Goal: Information Seeking & Learning: Check status

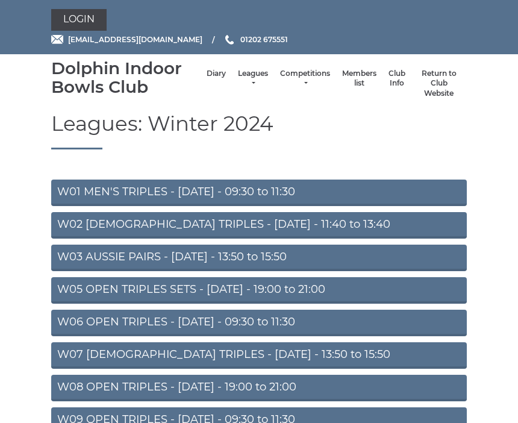
click at [238, 77] on link "Leagues" at bounding box center [253, 79] width 30 height 20
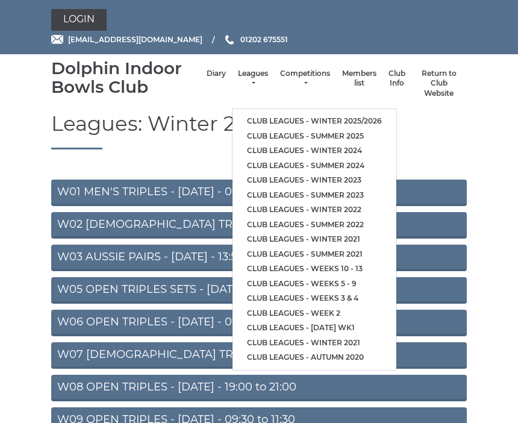
click at [324, 129] on li "Club leagues - Summer 2025" at bounding box center [315, 136] width 164 height 15
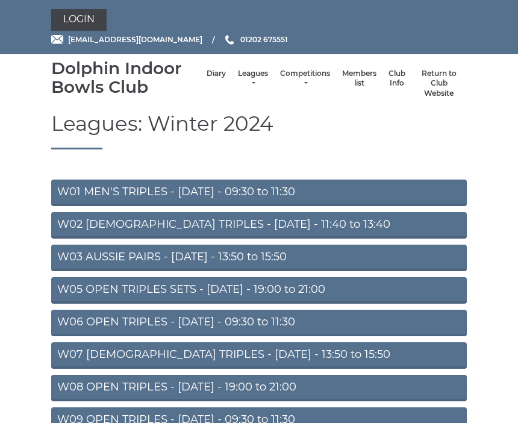
click at [248, 75] on link "Leagues" at bounding box center [253, 79] width 30 height 20
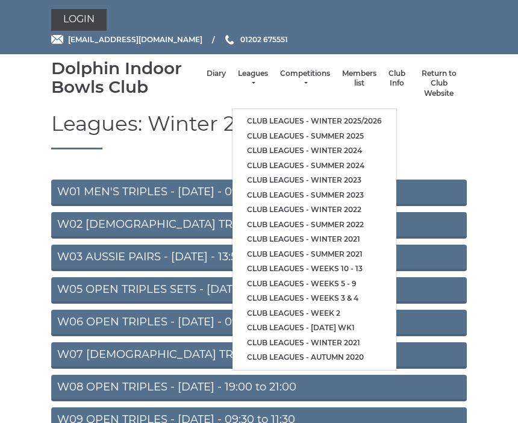
click at [327, 129] on link "Club leagues - Summer 2025" at bounding box center [315, 136] width 164 height 15
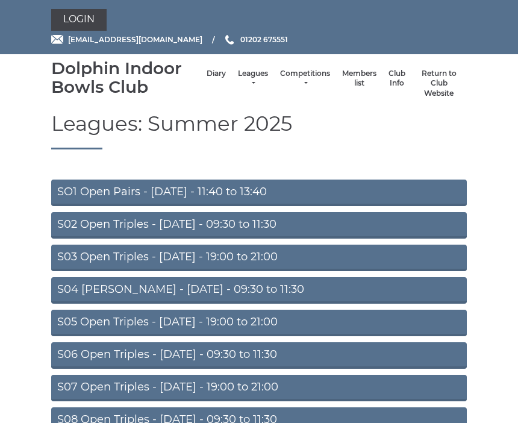
click at [234, 228] on link "S02 Open Triples - [DATE] - 09:30 to 11:30" at bounding box center [259, 225] width 416 height 27
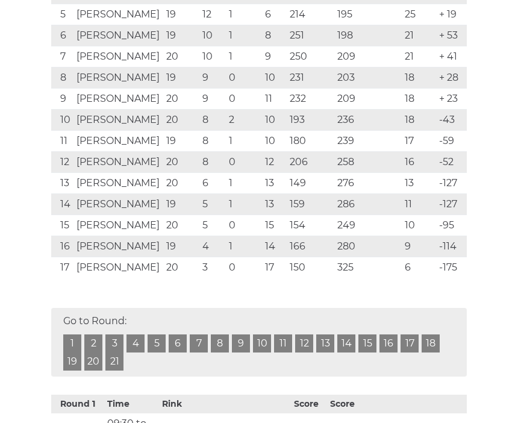
scroll to position [383, 0]
click at [121, 360] on link "21" at bounding box center [114, 362] width 18 height 18
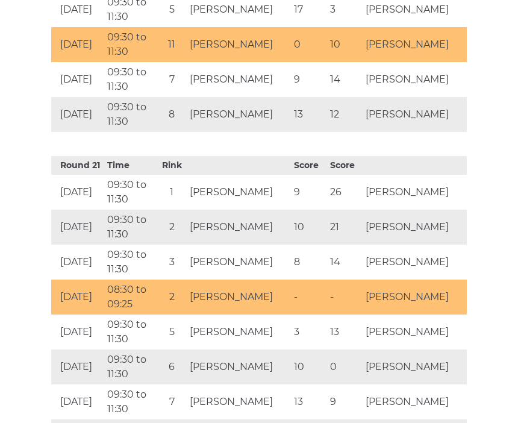
scroll to position [7150, 0]
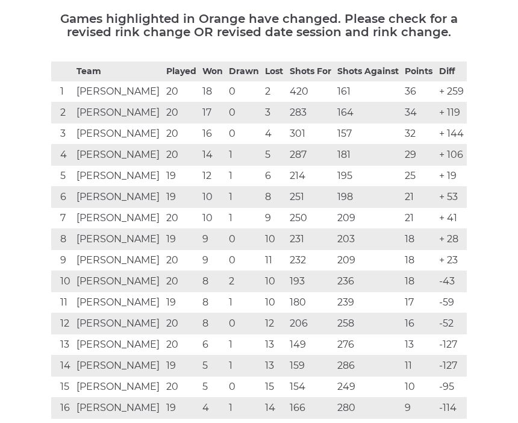
scroll to position [221, 0]
click at [162, 419] on td "Bill KING" at bounding box center [119, 429] width 90 height 21
